Goal: Use online tool/utility

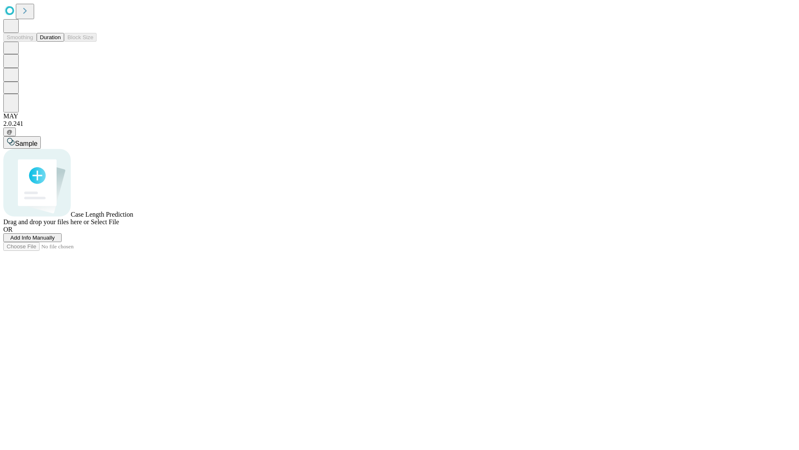
click at [61, 42] on button "Duration" at bounding box center [50, 37] width 27 height 9
click at [37, 140] on span "Sample" at bounding box center [26, 143] width 22 height 7
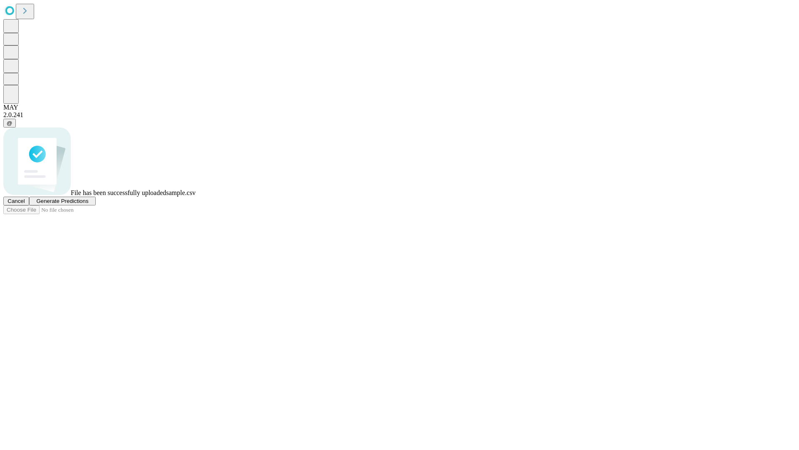
click at [88, 204] on span "Generate Predictions" at bounding box center [62, 201] width 52 height 6
